Goal: Task Accomplishment & Management: Manage account settings

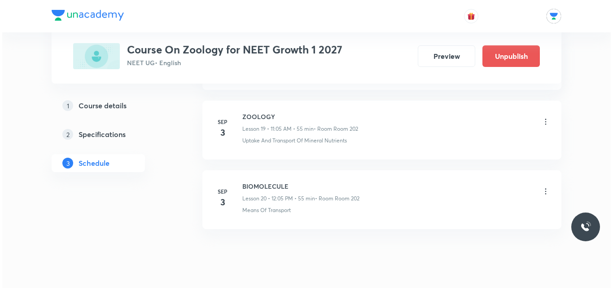
scroll to position [1791, 0]
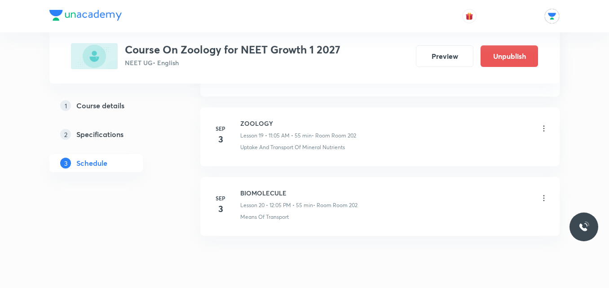
click at [543, 127] on icon at bounding box center [543, 128] width 9 height 9
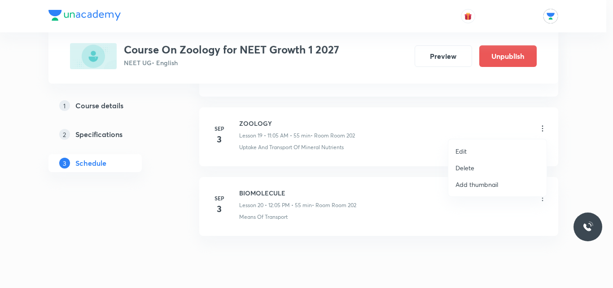
click at [482, 152] on li "Edit" at bounding box center [497, 151] width 98 height 17
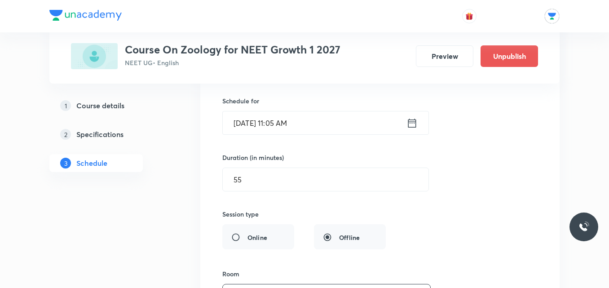
scroll to position [1465, 0]
click at [412, 121] on icon at bounding box center [411, 123] width 11 height 13
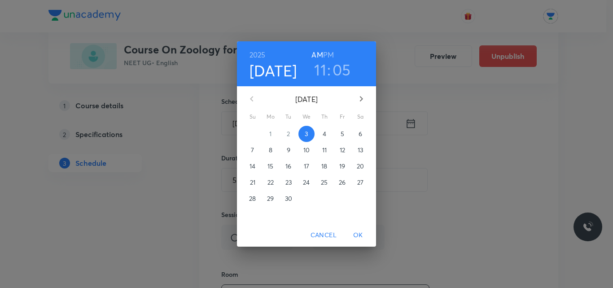
click at [317, 69] on h3 "11" at bounding box center [320, 69] width 12 height 19
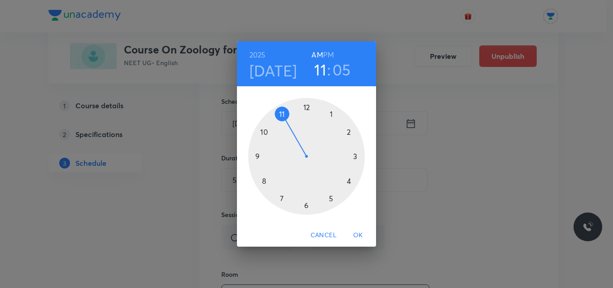
click at [305, 107] on div at bounding box center [306, 156] width 117 height 117
click at [329, 52] on h6 "PM" at bounding box center [328, 54] width 11 height 13
click at [359, 235] on span "OK" at bounding box center [358, 234] width 22 height 11
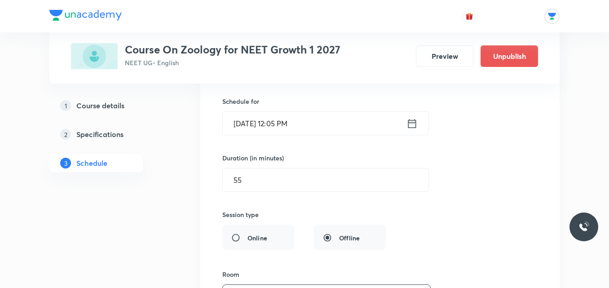
click at [246, 126] on input "[DATE] 12:05 PM" at bounding box center [315, 123] width 184 height 23
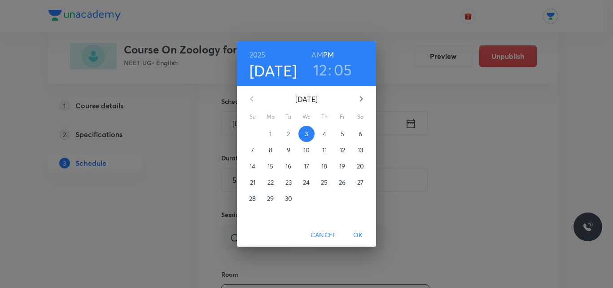
click at [324, 133] on p "4" at bounding box center [325, 133] width 4 height 9
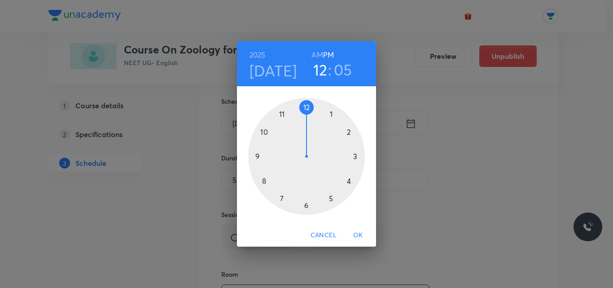
click at [360, 234] on span "OK" at bounding box center [358, 234] width 22 height 11
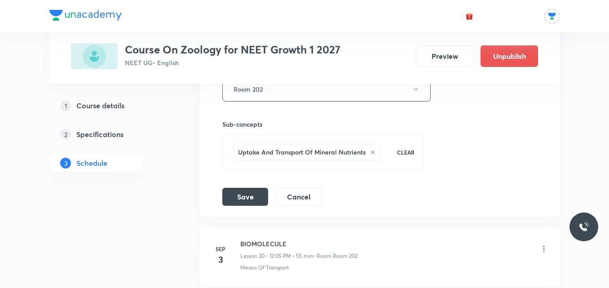
scroll to position [1679, 0]
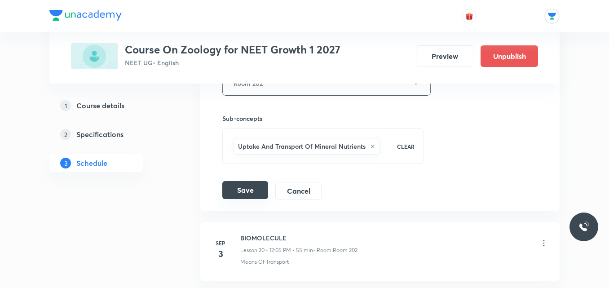
click at [250, 197] on button "Save" at bounding box center [245, 190] width 46 height 18
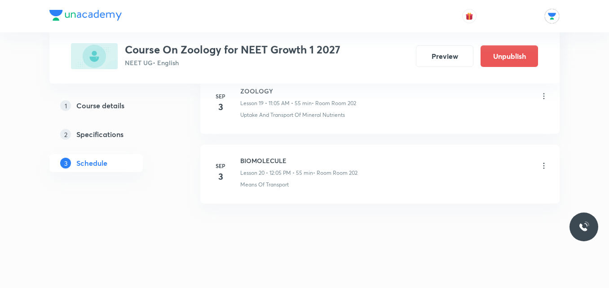
scroll to position [1411, 0]
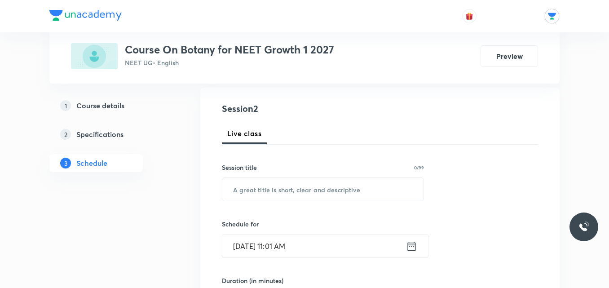
scroll to position [138, 0]
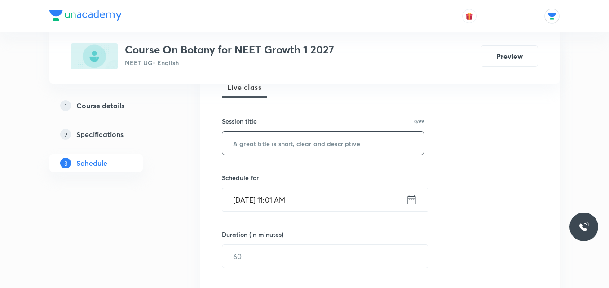
click at [309, 139] on input "text" at bounding box center [322, 143] width 201 height 23
type input "BOTANY"
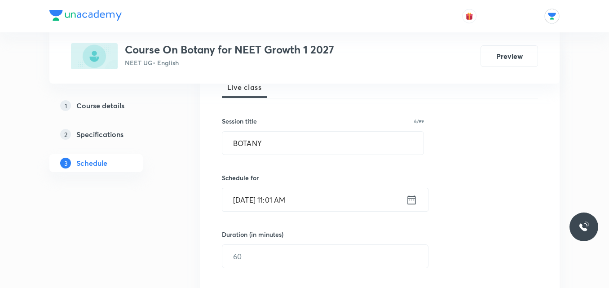
click at [412, 201] on icon at bounding box center [411, 199] width 11 height 13
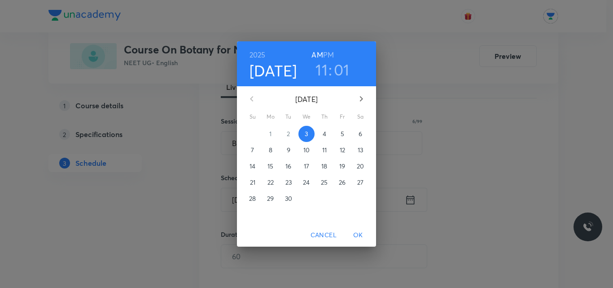
click at [344, 75] on h3 "01" at bounding box center [342, 69] width 16 height 19
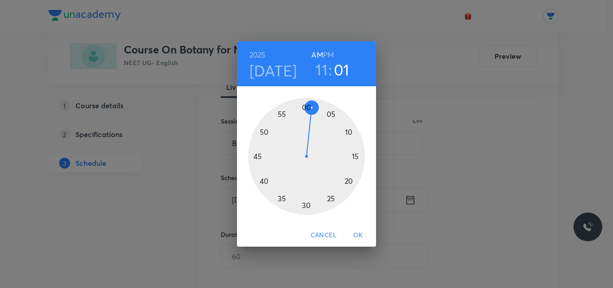
click at [329, 115] on div at bounding box center [306, 156] width 117 height 117
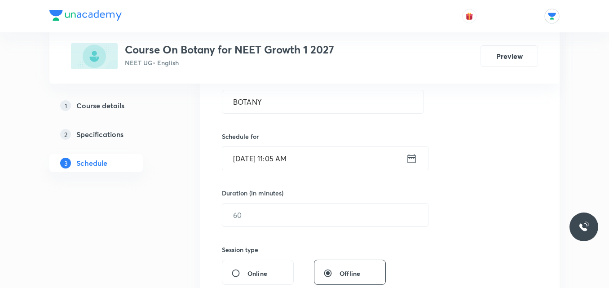
scroll to position [196, 0]
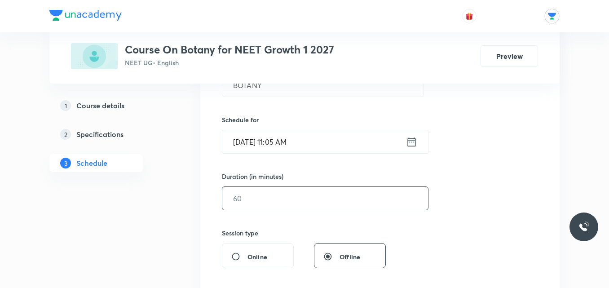
click at [273, 199] on input "text" at bounding box center [325, 198] width 206 height 23
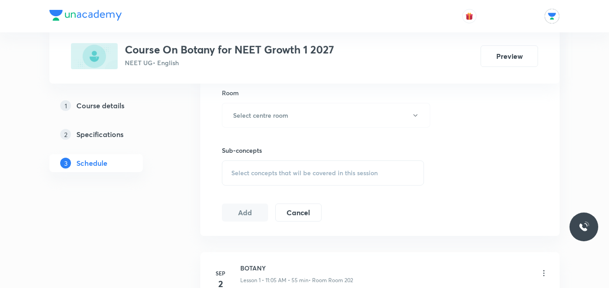
scroll to position [395, 0]
type input "55"
click at [413, 120] on button "Select centre room" at bounding box center [326, 114] width 208 height 25
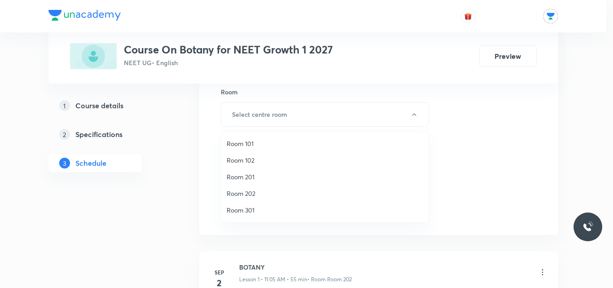
click at [249, 192] on span "Room 202" at bounding box center [325, 192] width 197 height 9
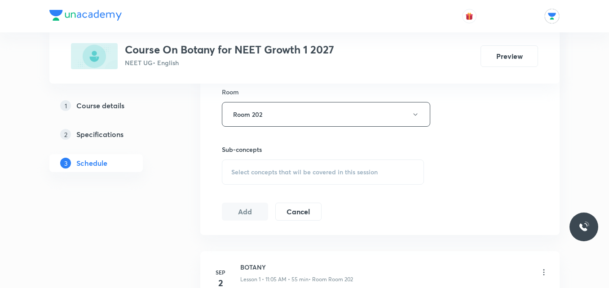
click at [329, 175] on span "Select concepts that wil be covered in this session" at bounding box center [304, 171] width 146 height 7
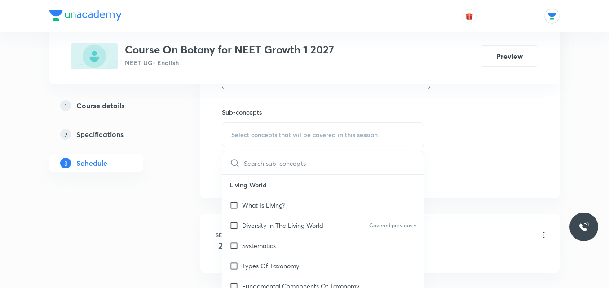
scroll to position [501, 0]
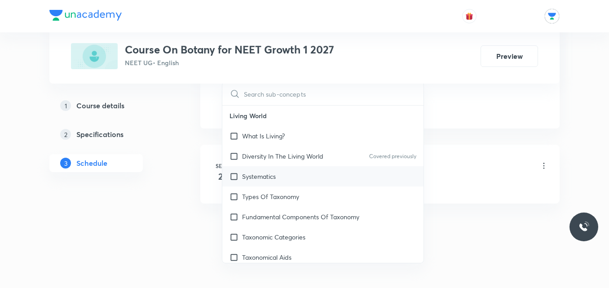
click at [263, 169] on div "Systematics" at bounding box center [322, 176] width 201 height 20
checkbox input "true"
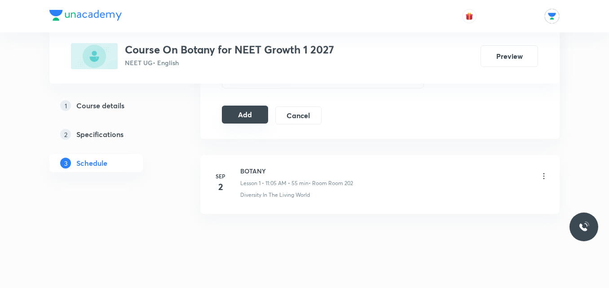
click at [250, 117] on button "Add" at bounding box center [245, 114] width 46 height 18
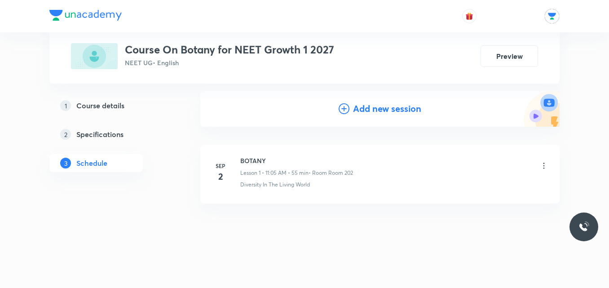
scroll to position [89, 0]
